Goal: Task Accomplishment & Management: Use online tool/utility

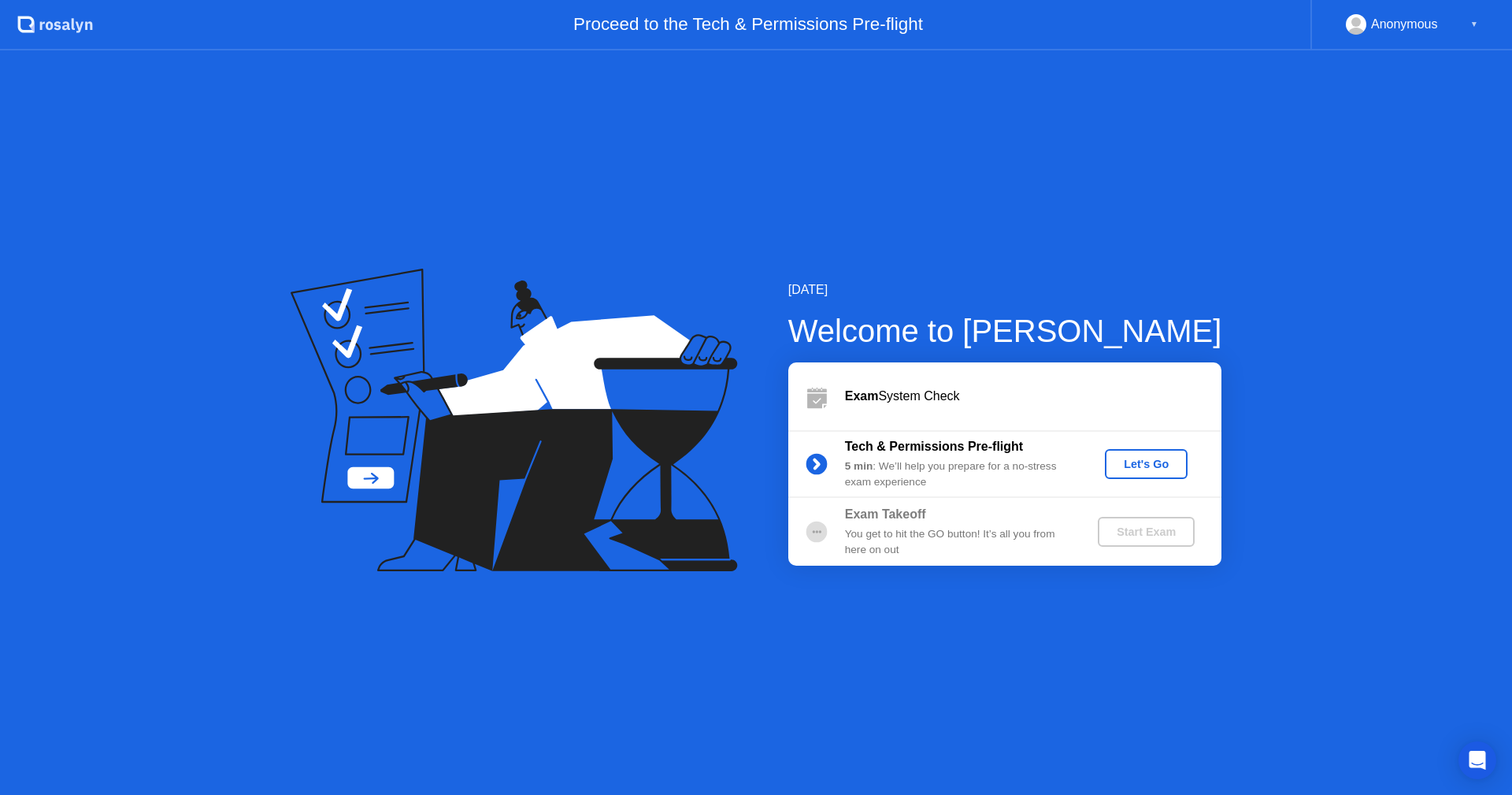
click at [1141, 464] on div "Let's Go" at bounding box center [1146, 464] width 70 height 12
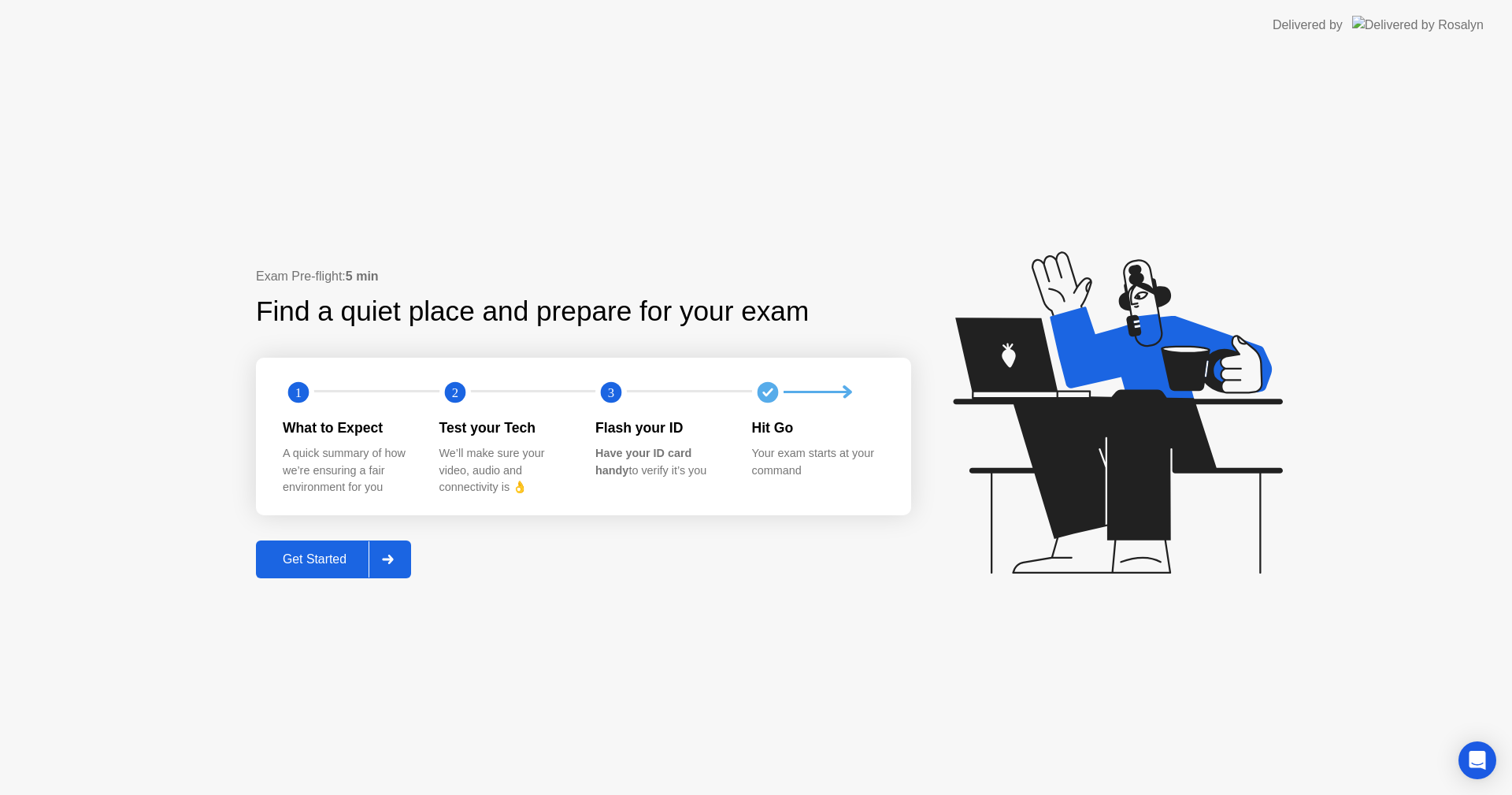
click at [315, 548] on button "Get Started" at bounding box center [333, 559] width 155 height 38
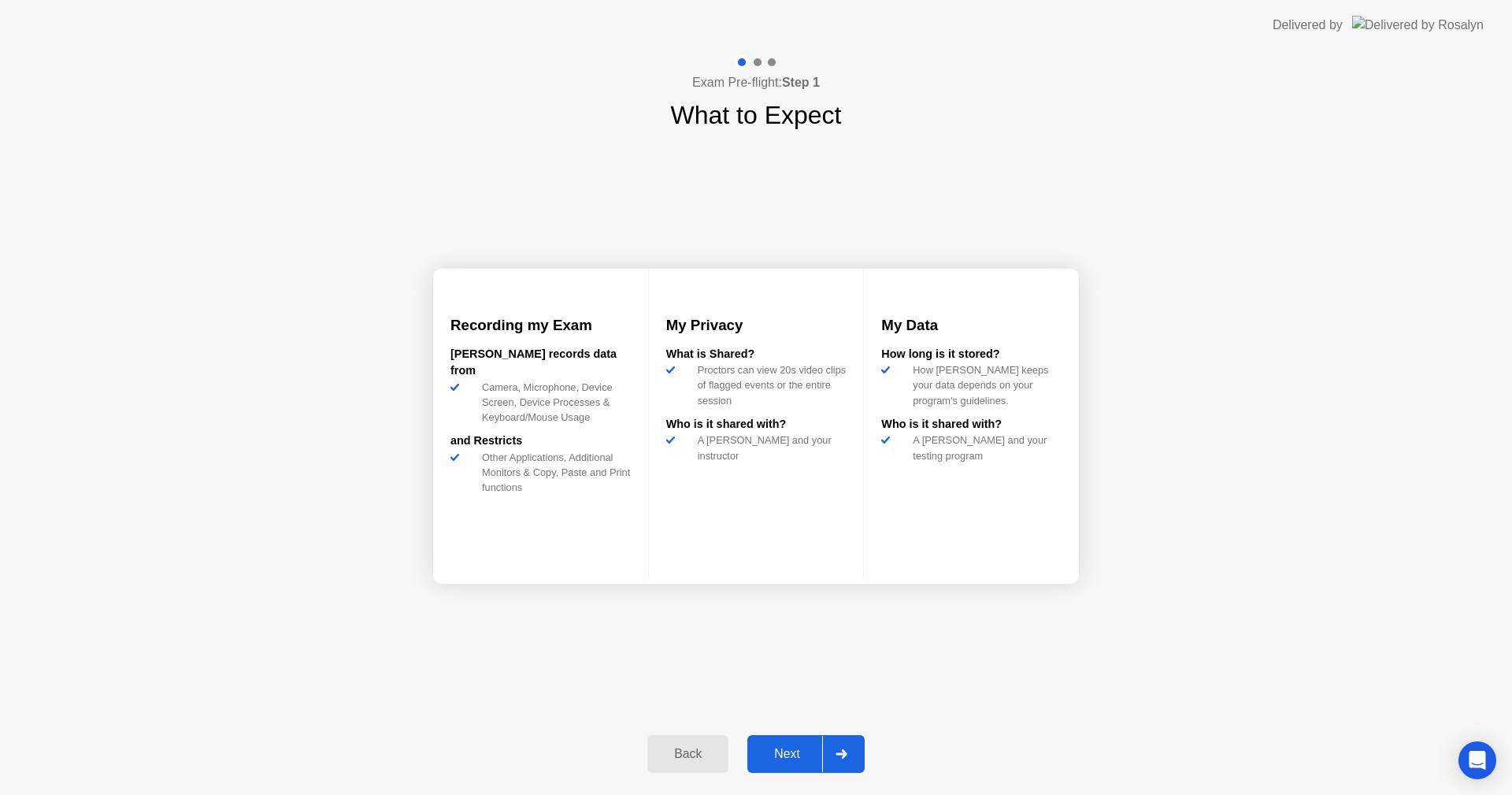
click at [784, 750] on div "Next" at bounding box center [787, 753] width 70 height 14
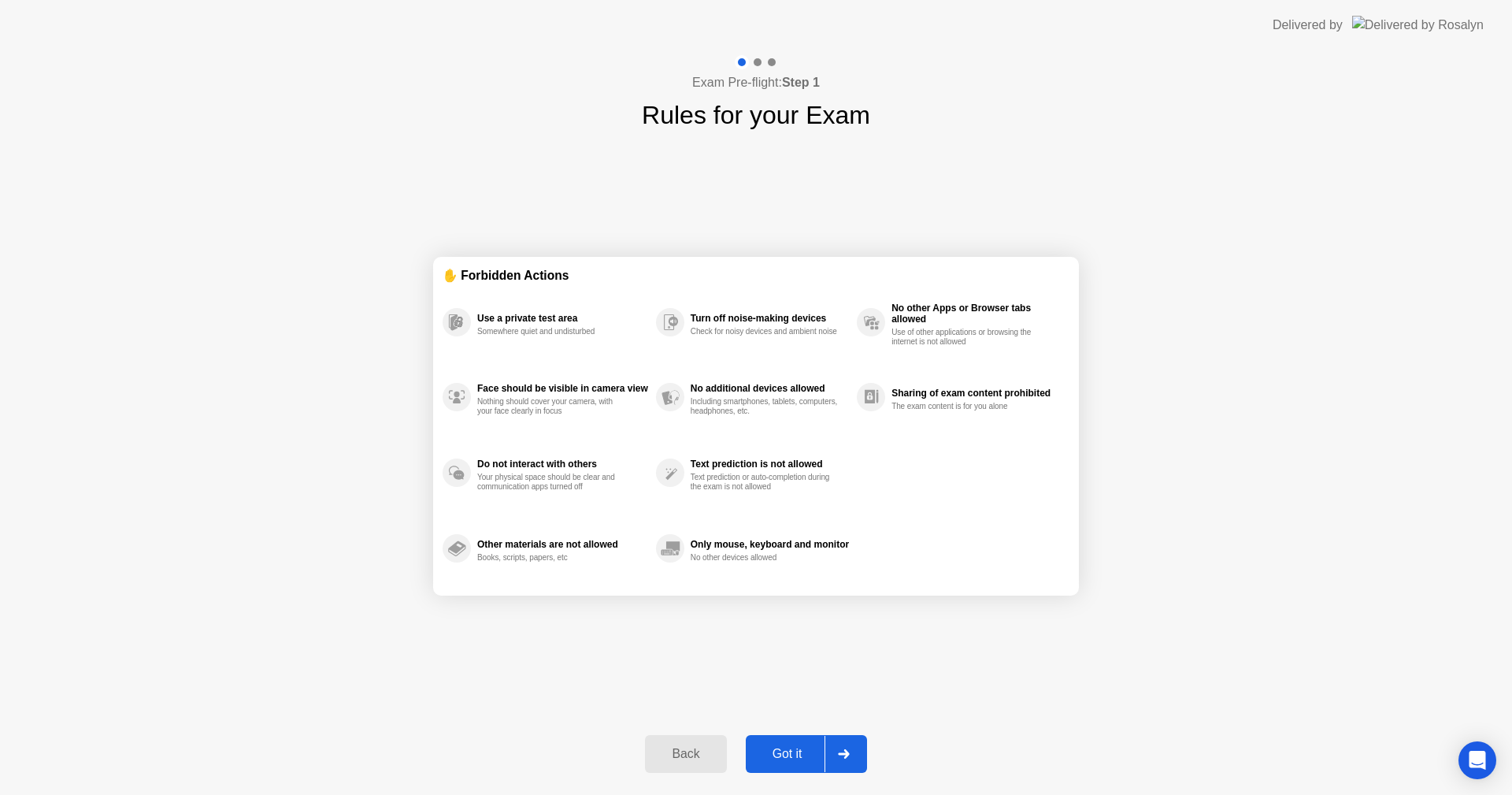
click at [784, 750] on div "Got it" at bounding box center [788, 753] width 74 height 14
select select "**********"
select select "*******"
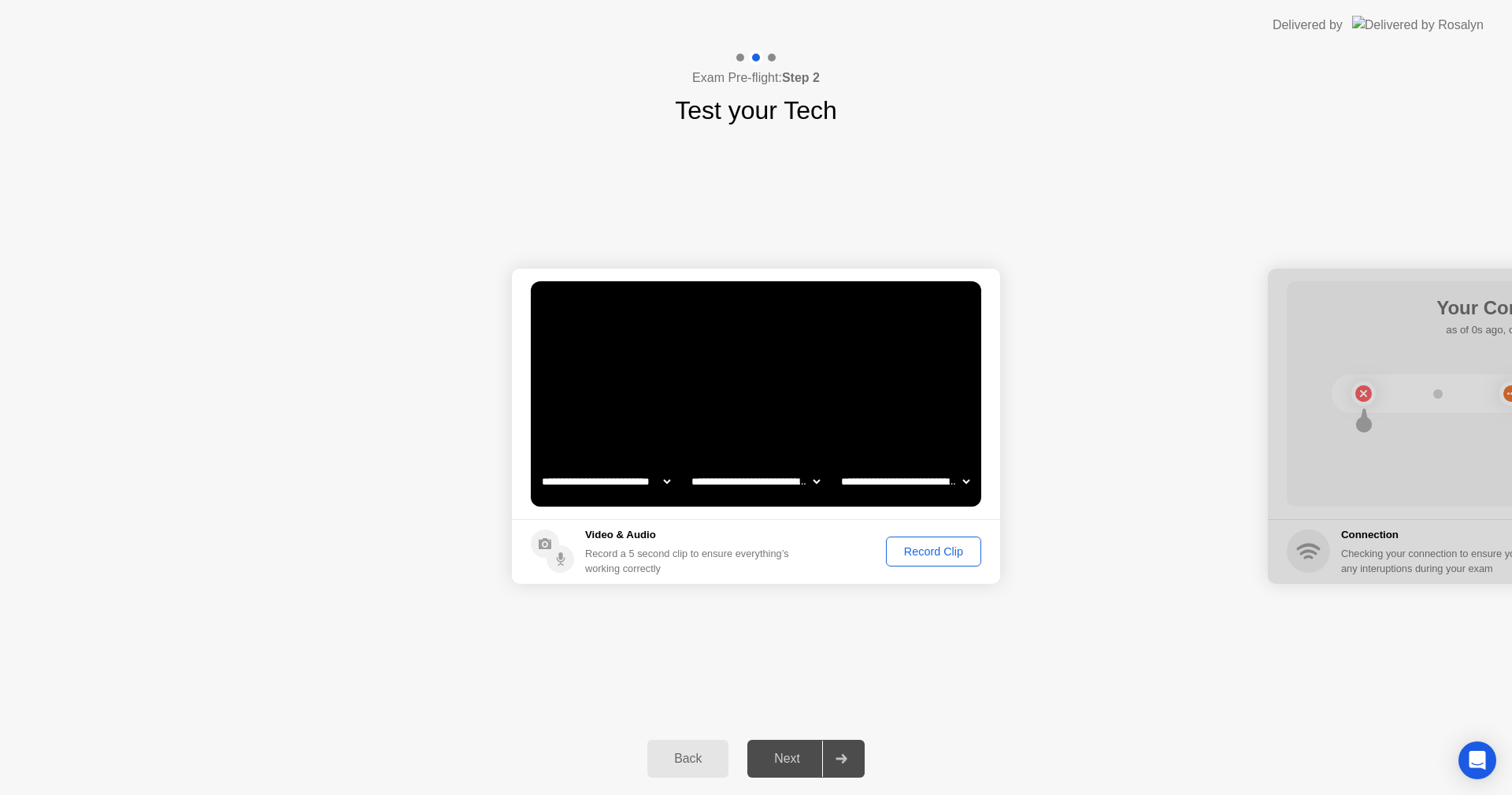
click at [952, 545] on div "Record Clip" at bounding box center [933, 551] width 84 height 12
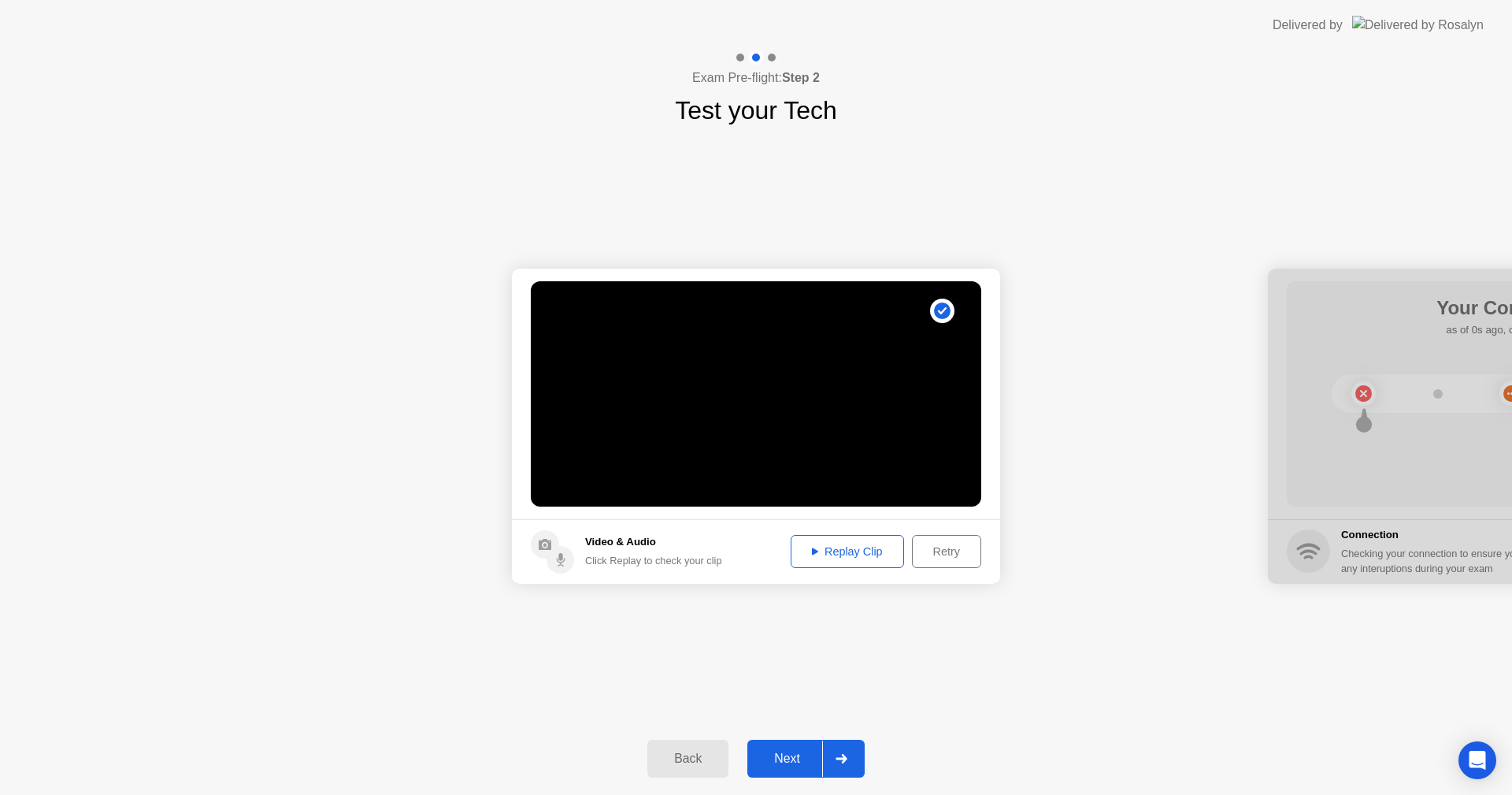
click at [803, 537] on button "Replay Clip" at bounding box center [847, 552] width 114 height 33
click at [798, 759] on div "Next" at bounding box center [787, 758] width 70 height 14
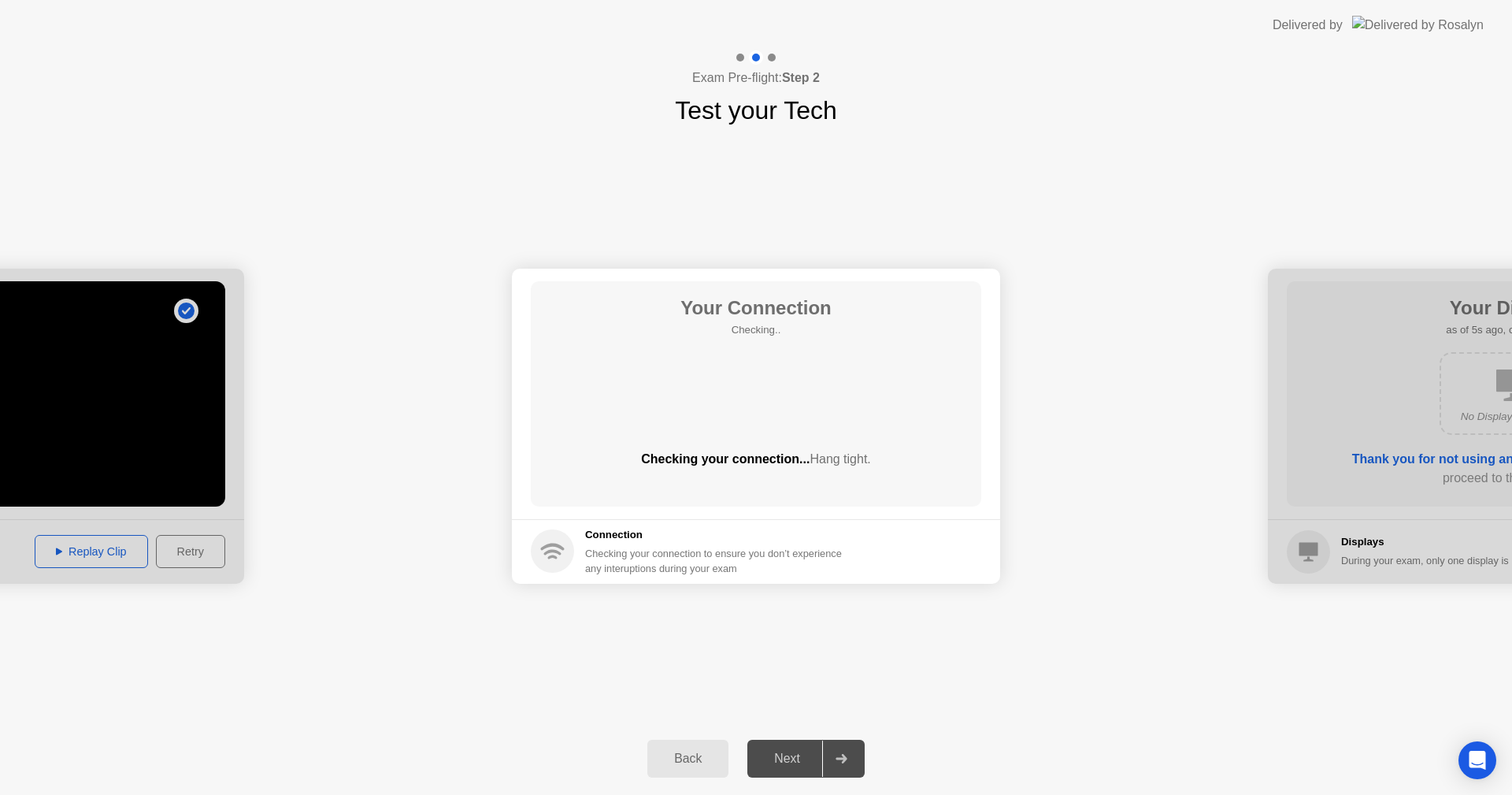
click at [866, 359] on div "Your Connection Checking.. Checking your connection... Hang tight." at bounding box center [756, 393] width 450 height 225
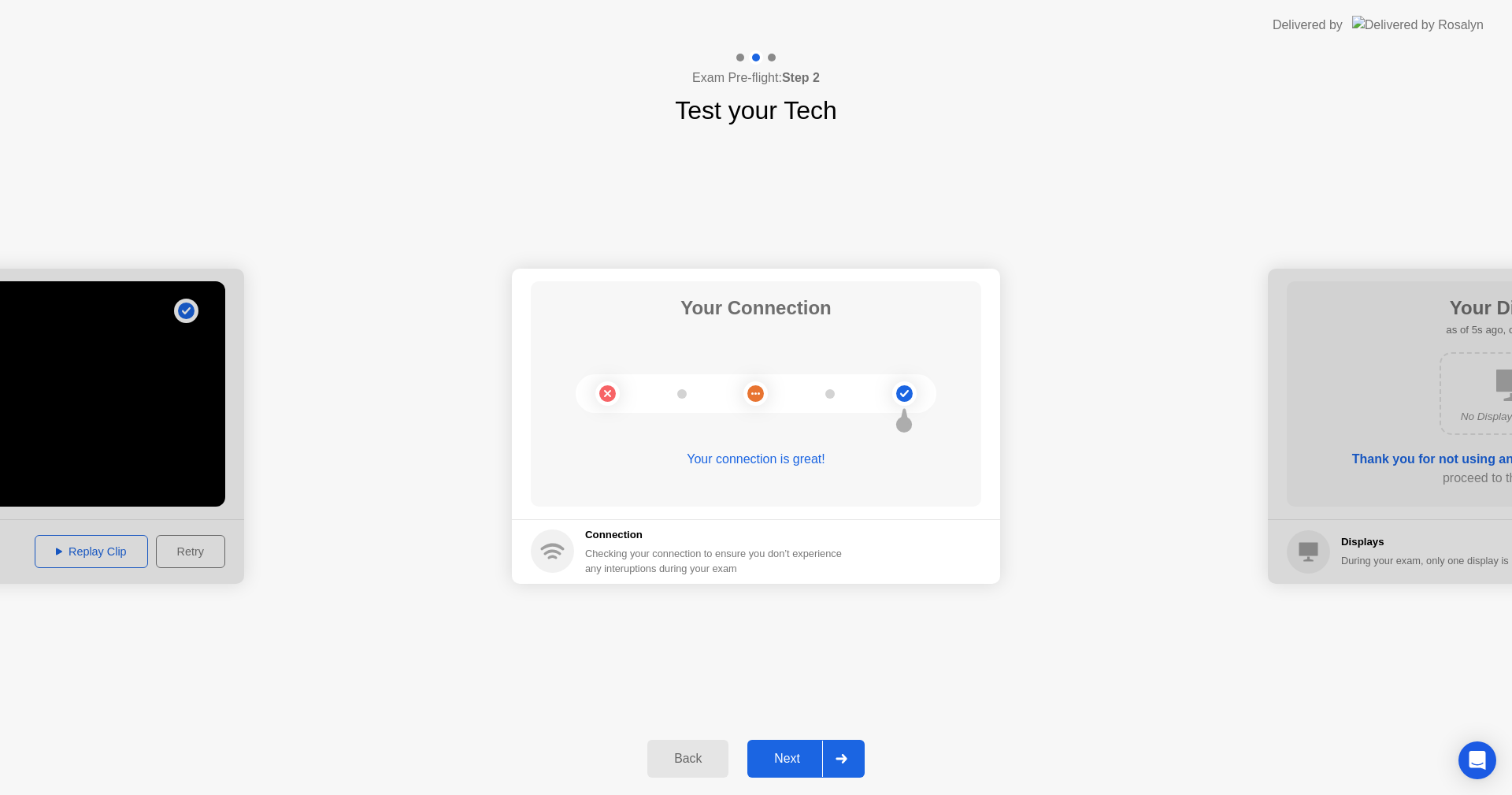
click at [788, 751] on div "Next" at bounding box center [787, 758] width 70 height 14
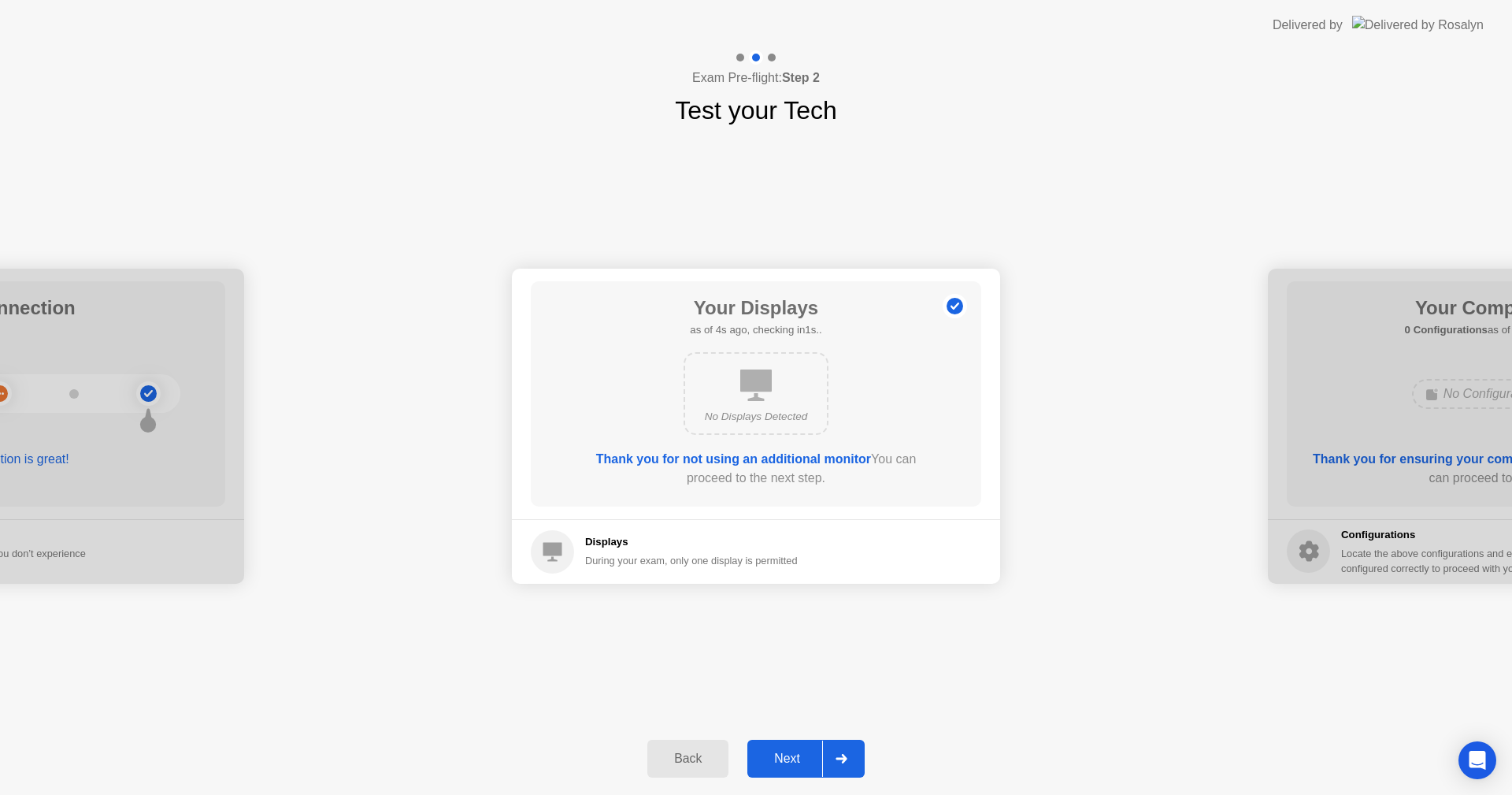
click at [814, 758] on div "Next" at bounding box center [787, 758] width 70 height 14
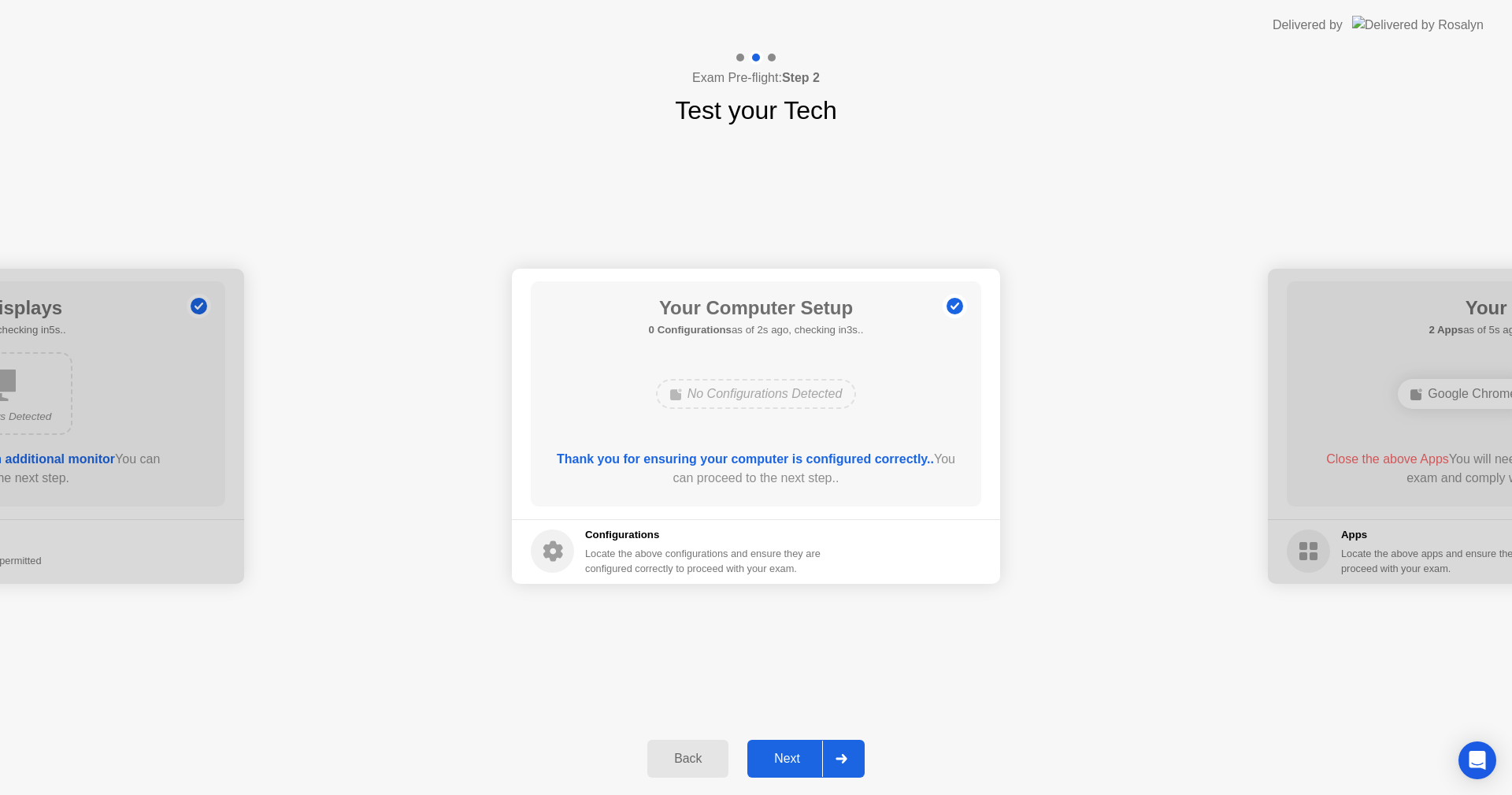
click at [812, 752] on div "Next" at bounding box center [787, 758] width 70 height 14
